Goal: Book appointment/travel/reservation

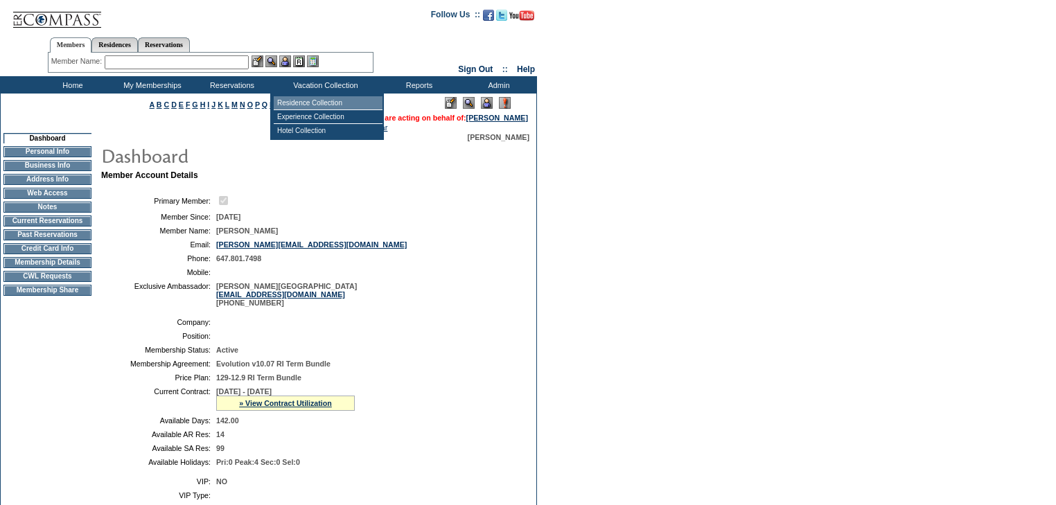
click at [309, 105] on td "Residence Collection" at bounding box center [328, 103] width 109 height 14
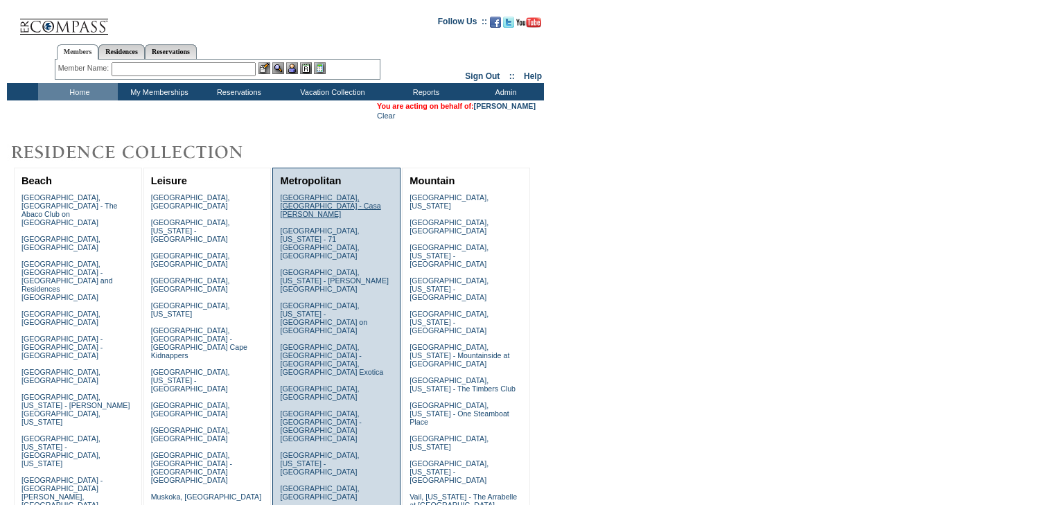
click at [319, 198] on link "[GEOGRAPHIC_DATA], [GEOGRAPHIC_DATA] - Casa [PERSON_NAME]" at bounding box center [330, 205] width 100 height 25
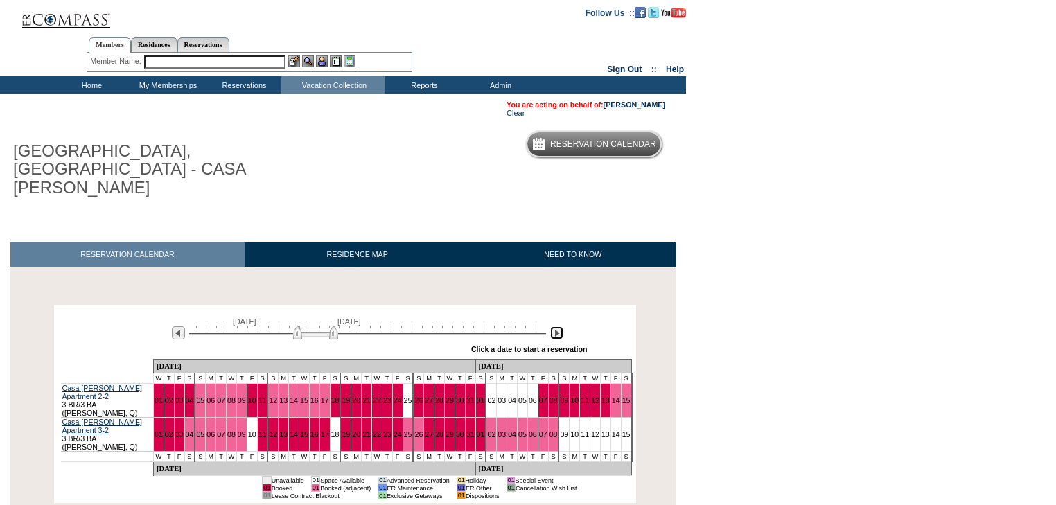
click at [560, 326] on img at bounding box center [556, 332] width 13 height 13
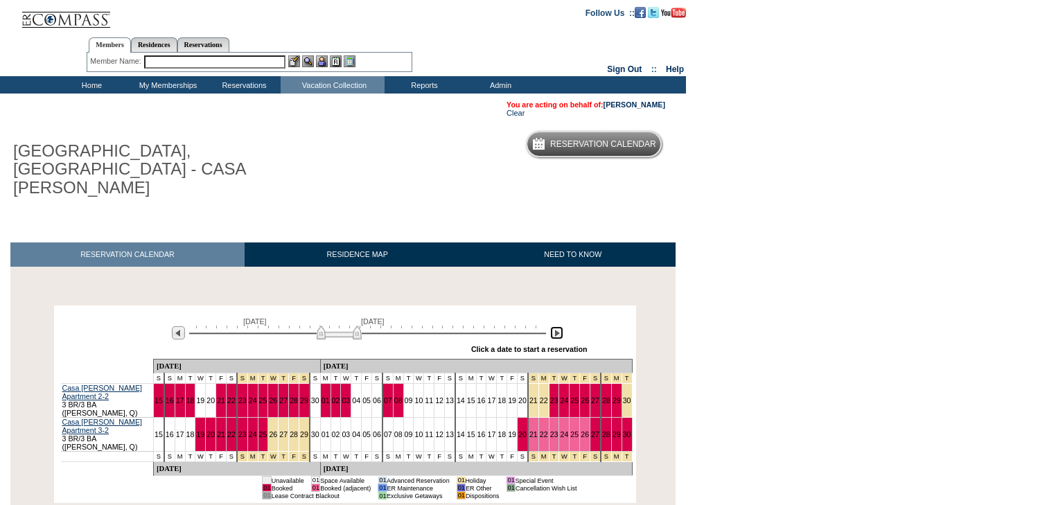
drag, startPoint x: 336, startPoint y: 299, endPoint x: 346, endPoint y: 299, distance: 10.4
click at [346, 326] on img at bounding box center [339, 333] width 45 height 14
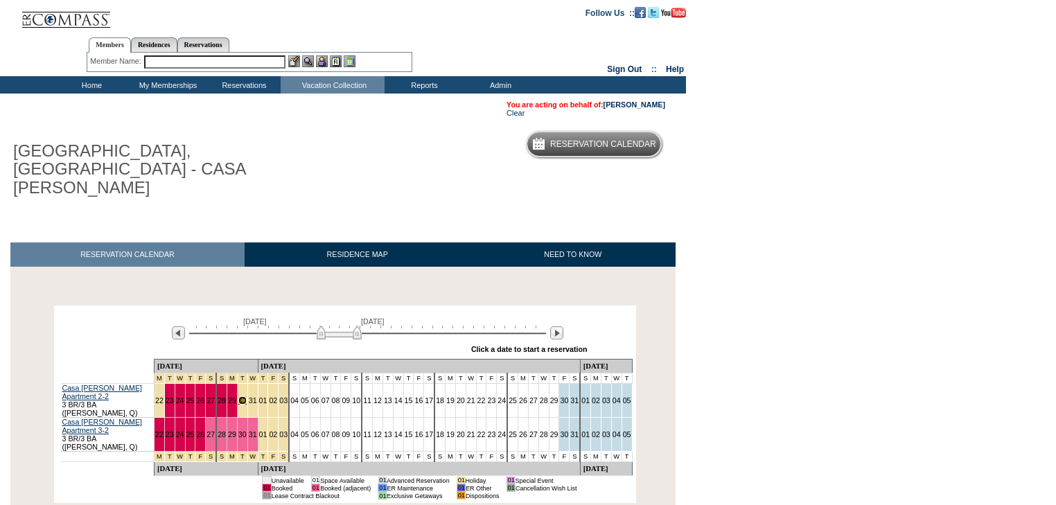
click at [240, 396] on link "30" at bounding box center [242, 400] width 8 height 8
